Goal: Information Seeking & Learning: Learn about a topic

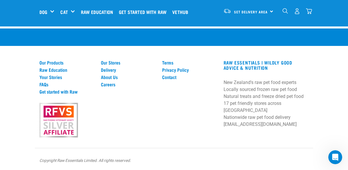
scroll to position [963, 0]
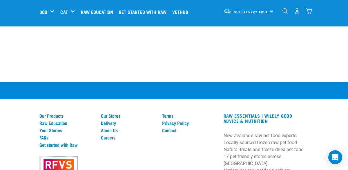
scroll to position [852, 0]
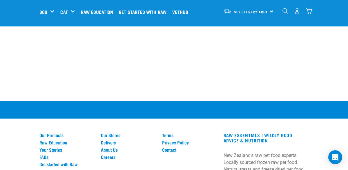
scroll to position [552, 0]
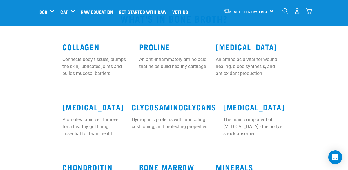
scroll to position [551, 0]
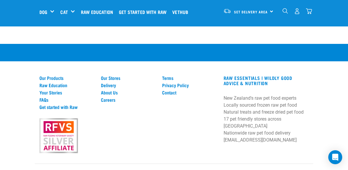
scroll to position [1194, 0]
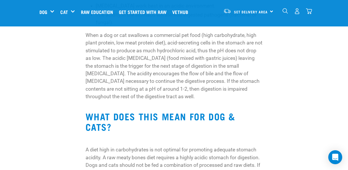
scroll to position [222, 0]
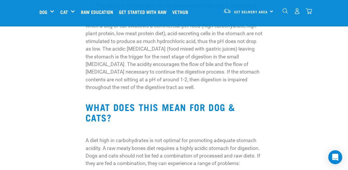
click at [231, 105] on h2 "WHAT DOES THIS MEAN FOR DOG & CATS?" at bounding box center [174, 112] width 177 height 21
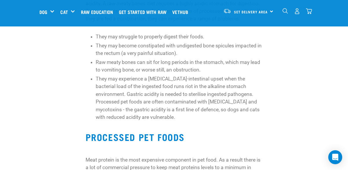
scroll to position [367, 0]
click at [231, 105] on li "They may experience a gastro-intestinal upset when the bacterial load of the in…" at bounding box center [179, 98] width 167 height 46
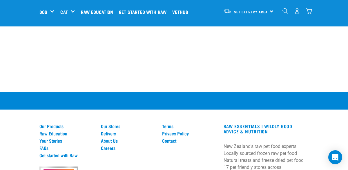
scroll to position [1693, 0]
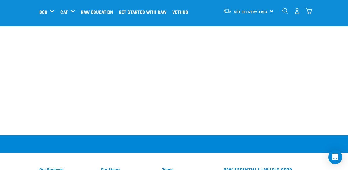
scroll to position [1190, 0]
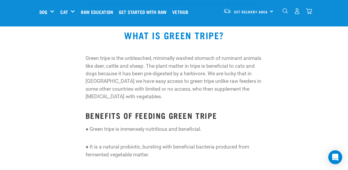
scroll to position [169, 0]
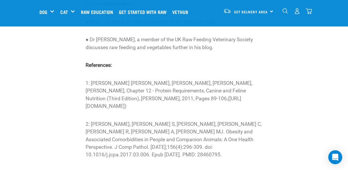
scroll to position [1727, 0]
